Goal: Transaction & Acquisition: Purchase product/service

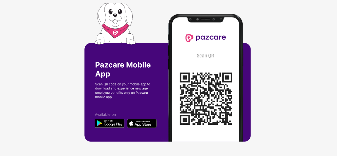
scroll to position [0, 1]
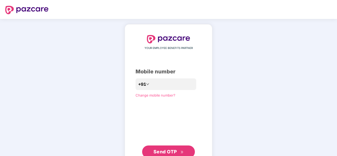
click at [93, 41] on div "YOUR EMPLOYEE BENEFITS PARTNER Mobile number +91 Change mobile number? Send OTP" at bounding box center [168, 96] width 337 height 155
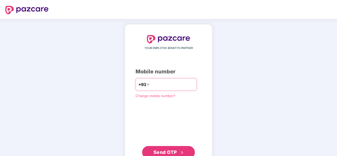
click at [174, 82] on input "number" at bounding box center [171, 84] width 43 height 8
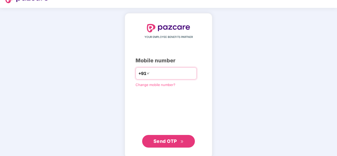
scroll to position [11, 0]
type input "**********"
click at [177, 132] on div "**********" at bounding box center [168, 86] width 66 height 124
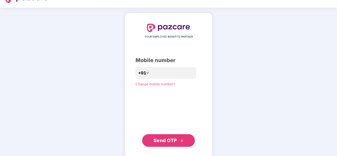
click at [177, 132] on div "**********" at bounding box center [168, 85] width 66 height 123
click at [171, 141] on span "Send OTP" at bounding box center [164, 141] width 23 height 6
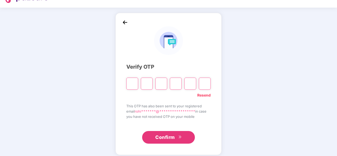
paste input "*"
type input "*"
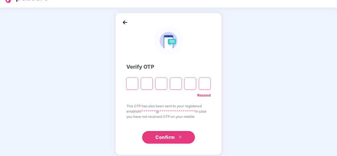
type input "*"
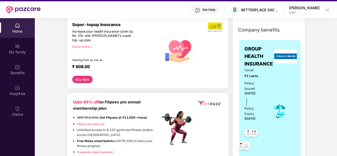
scroll to position [68, 0]
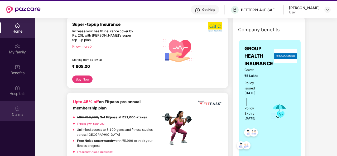
click at [18, 110] on img at bounding box center [17, 108] width 5 height 5
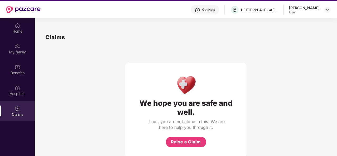
scroll to position [30, 0]
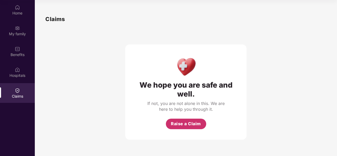
click at [172, 123] on span "Raise a Claim" at bounding box center [186, 124] width 30 height 7
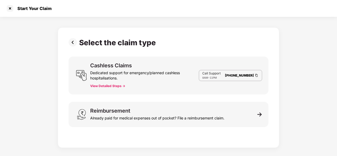
scroll to position [13, 0]
click at [107, 86] on button "View Detailed Steps ->" at bounding box center [107, 86] width 35 height 4
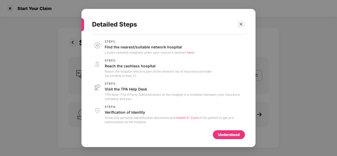
scroll to position [22, 0]
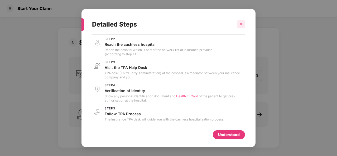
click at [242, 25] on icon "close" at bounding box center [241, 24] width 4 height 4
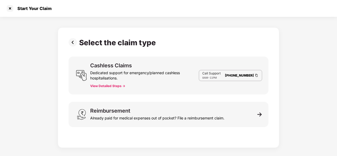
scroll to position [0, 0]
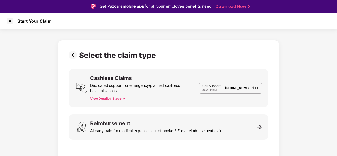
click at [71, 54] on img at bounding box center [74, 55] width 11 height 8
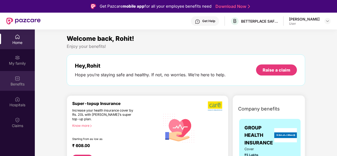
click at [20, 82] on div "Benefits" at bounding box center [17, 84] width 35 height 5
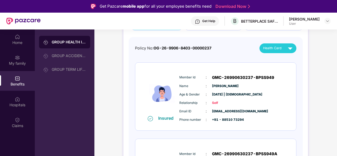
scroll to position [49, 0]
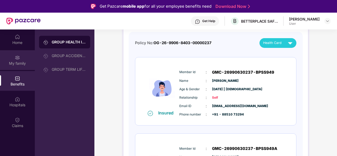
click at [20, 62] on div "My family" at bounding box center [17, 63] width 35 height 5
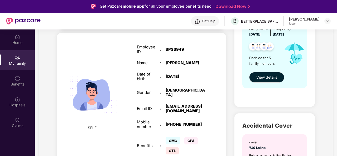
scroll to position [80, 0]
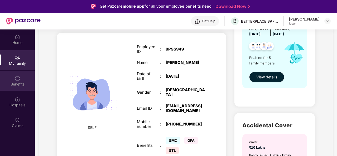
click at [16, 82] on div "Benefits" at bounding box center [17, 84] width 35 height 5
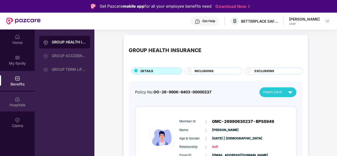
click at [18, 107] on div "Hospitals" at bounding box center [17, 105] width 35 height 5
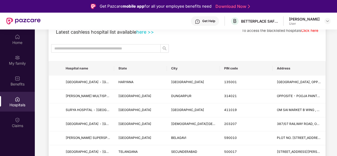
scroll to position [35, 0]
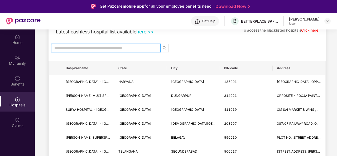
click at [115, 45] on input "text" at bounding box center [103, 48] width 99 height 6
type input "****"
click at [98, 48] on input "text" at bounding box center [103, 48] width 99 height 6
click at [114, 49] on input "text" at bounding box center [103, 48] width 99 height 6
click at [114, 47] on input "text" at bounding box center [103, 48] width 99 height 6
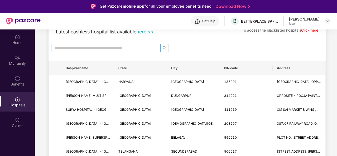
click at [128, 45] on span at bounding box center [105, 48] width 109 height 8
click at [128, 47] on input "text" at bounding box center [103, 48] width 99 height 6
click at [110, 46] on input "text" at bounding box center [103, 48] width 99 height 6
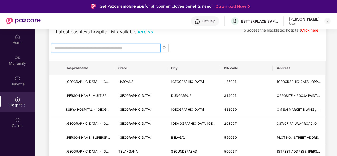
click at [110, 46] on input "text" at bounding box center [103, 48] width 99 height 6
paste input "******"
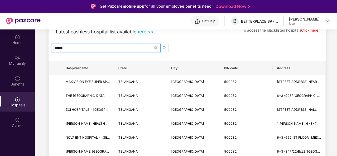
type input "******"
click at [164, 52] on div "GROUP HEALTH INSURANCE - Escp Or Parent Inlaw Last updated on 12 Oct 2025 . Cla…" at bounding box center [186, 120] width 277 height 234
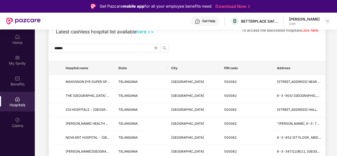
click at [165, 48] on icon "search" at bounding box center [165, 48] width 4 height 4
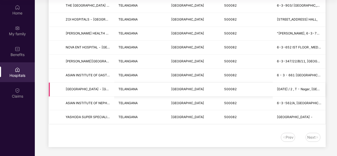
scroll to position [0, 0]
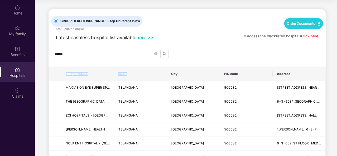
drag, startPoint x: 114, startPoint y: 72, endPoint x: 127, endPoint y: 71, distance: 13.7
click at [127, 71] on tr "Hospital name State City PIN code Address" at bounding box center [187, 74] width 276 height 14
click at [210, 51] on div "******" at bounding box center [186, 54] width 277 height 8
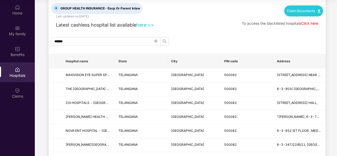
scroll to position [8, 0]
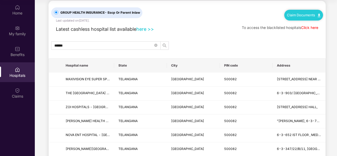
click at [190, 41] on div "******" at bounding box center [186, 45] width 277 height 8
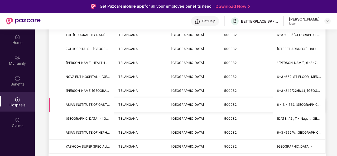
scroll to position [0, 0]
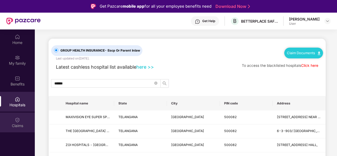
click at [21, 119] on div "Claims" at bounding box center [17, 123] width 35 height 20
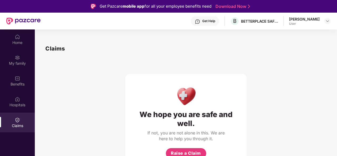
scroll to position [30, 0]
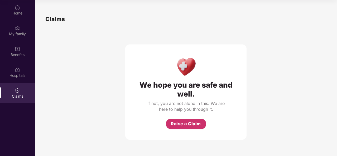
click at [192, 124] on span "Raise a Claim" at bounding box center [186, 124] width 30 height 7
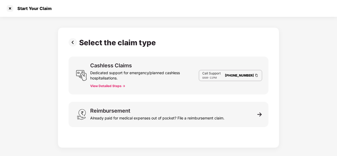
scroll to position [13, 0]
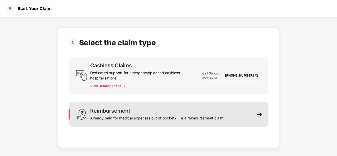
click at [255, 114] on div "Reimbursement Already paid for medical expenses out of pocket? File a reimburse…" at bounding box center [169, 114] width 200 height 25
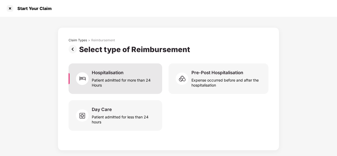
click at [136, 78] on div "Patient admitted for more than 24 Hours" at bounding box center [124, 82] width 64 height 12
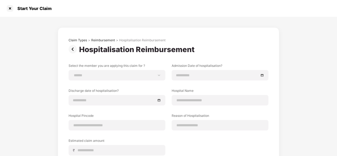
click at [70, 48] on img at bounding box center [74, 49] width 11 height 8
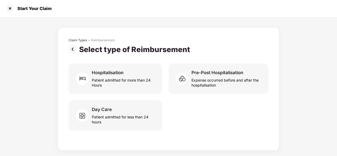
click at [74, 51] on img at bounding box center [74, 49] width 11 height 8
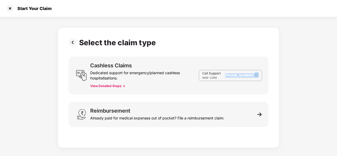
drag, startPoint x: 227, startPoint y: 76, endPoint x: 256, endPoint y: 77, distance: 29.5
click at [256, 77] on div "Call Support 8AM - 11PM 080-3783-5420" at bounding box center [230, 75] width 63 height 11
click at [246, 41] on div "Select the claim type" at bounding box center [169, 42] width 200 height 9
click at [68, 40] on div "Select the claim type Cashless Claims Dedicated support for emergency/planned c…" at bounding box center [168, 87] width 221 height 121
click at [72, 42] on img at bounding box center [74, 42] width 11 height 8
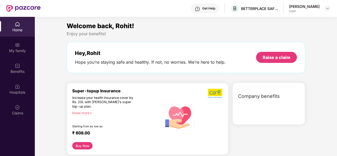
scroll to position [30, 0]
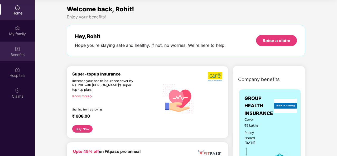
click at [23, 55] on div "Benefits" at bounding box center [17, 54] width 35 height 5
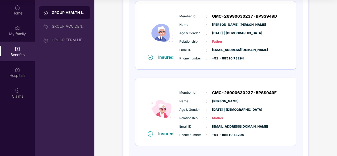
scroll to position [283, 0]
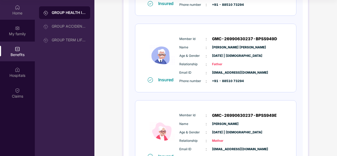
click at [22, 12] on div "Home" at bounding box center [17, 13] width 35 height 5
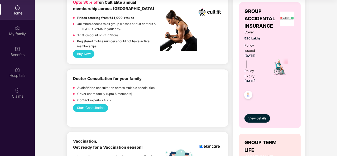
scroll to position [219, 0]
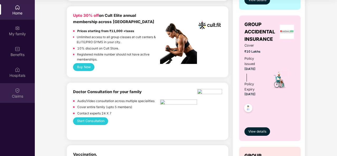
click at [12, 94] on div "Claims" at bounding box center [17, 96] width 35 height 5
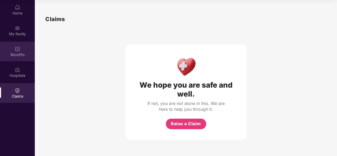
click at [18, 50] on img at bounding box center [17, 48] width 5 height 5
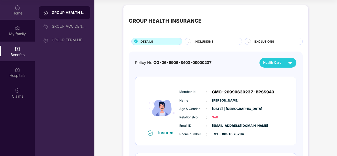
click at [12, 14] on div "Home" at bounding box center [17, 13] width 35 height 5
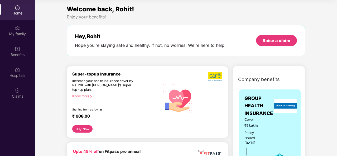
click at [95, 42] on div "Hey, Rohit Hope you’re staying safe and healthy. If not, no worries. We’re here…" at bounding box center [150, 40] width 151 height 15
click at [120, 48] on div "Hope you’re staying safe and healthy. If not, no worries. We’re here to help." at bounding box center [150, 46] width 151 height 6
click at [27, 12] on div "Home" at bounding box center [17, 13] width 35 height 5
